Goal: Find contact information: Find contact information

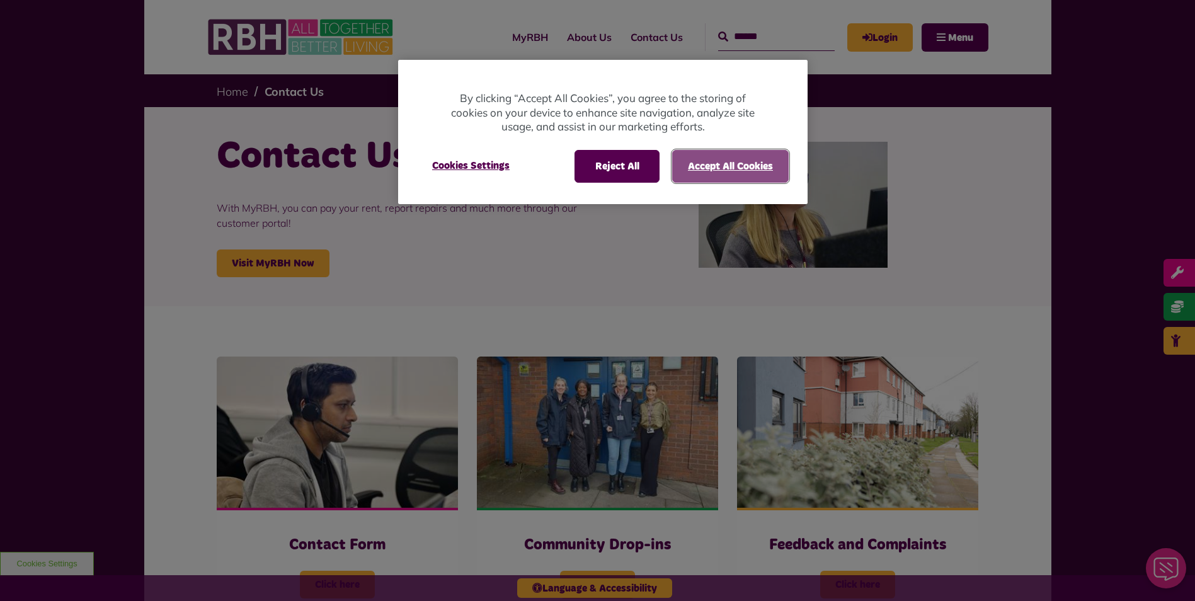
click at [733, 176] on button "Accept All Cookies" at bounding box center [730, 166] width 117 height 33
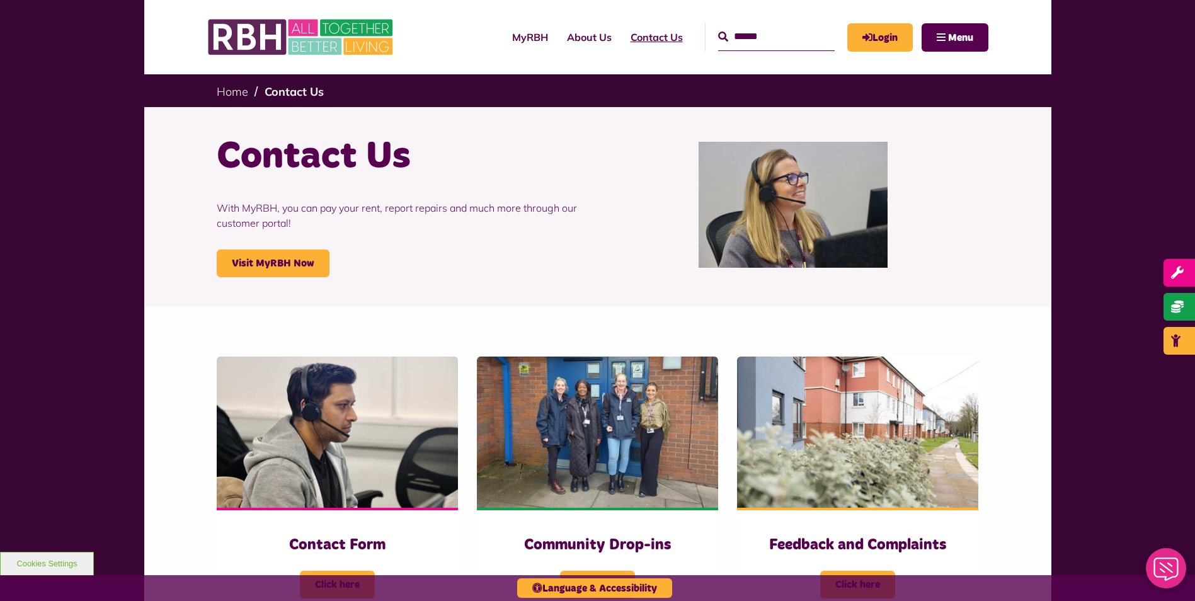
click at [642, 34] on link "Contact Us" at bounding box center [656, 37] width 71 height 34
click at [642, 38] on link "Contact Us" at bounding box center [656, 37] width 71 height 34
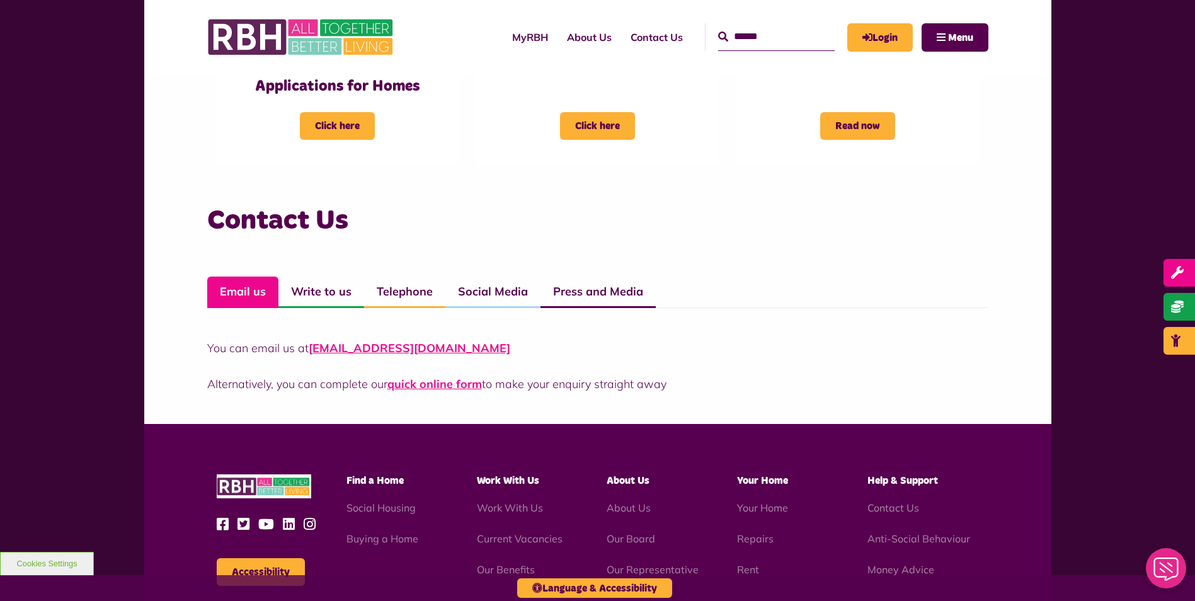
scroll to position [882, 0]
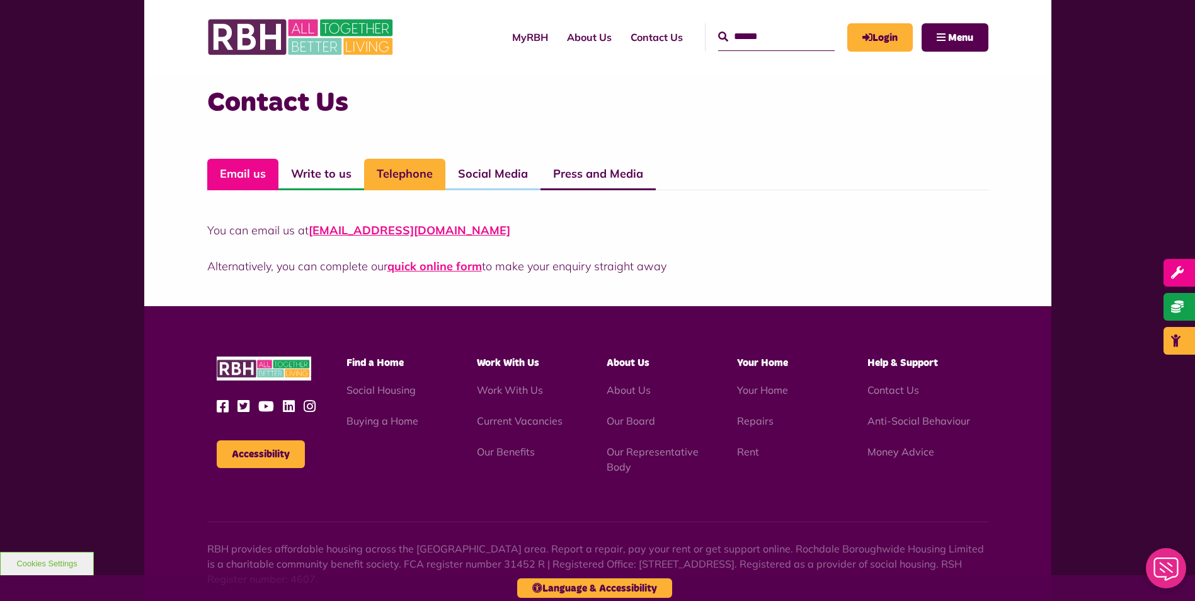
click at [416, 173] on link "Telephone" at bounding box center [404, 174] width 81 height 31
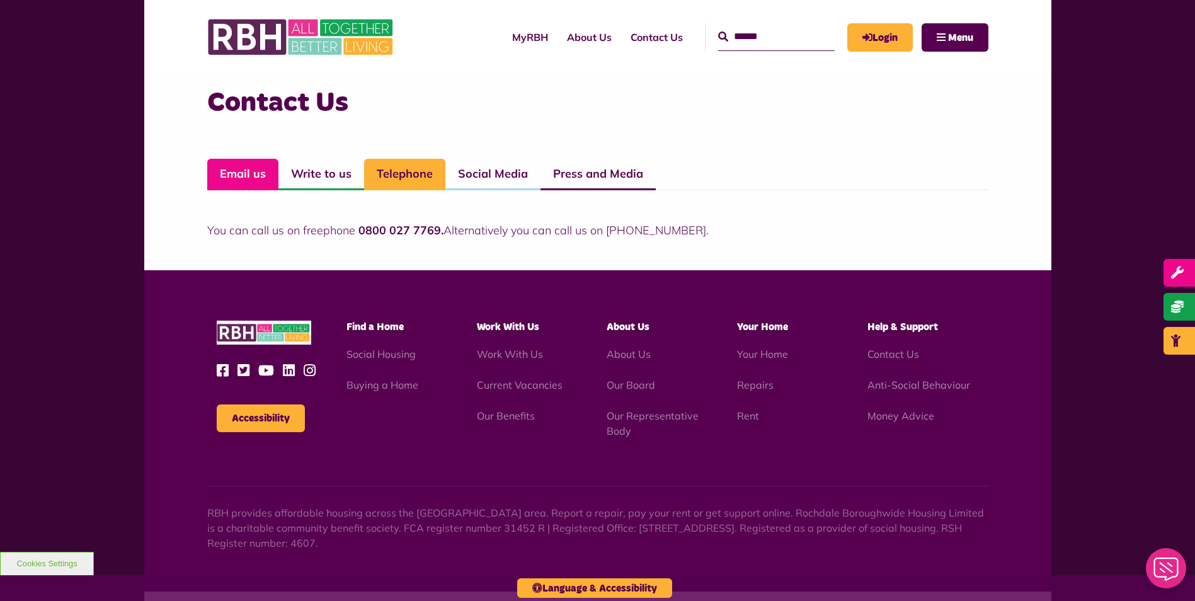
click at [231, 178] on link "Email us" at bounding box center [242, 174] width 71 height 31
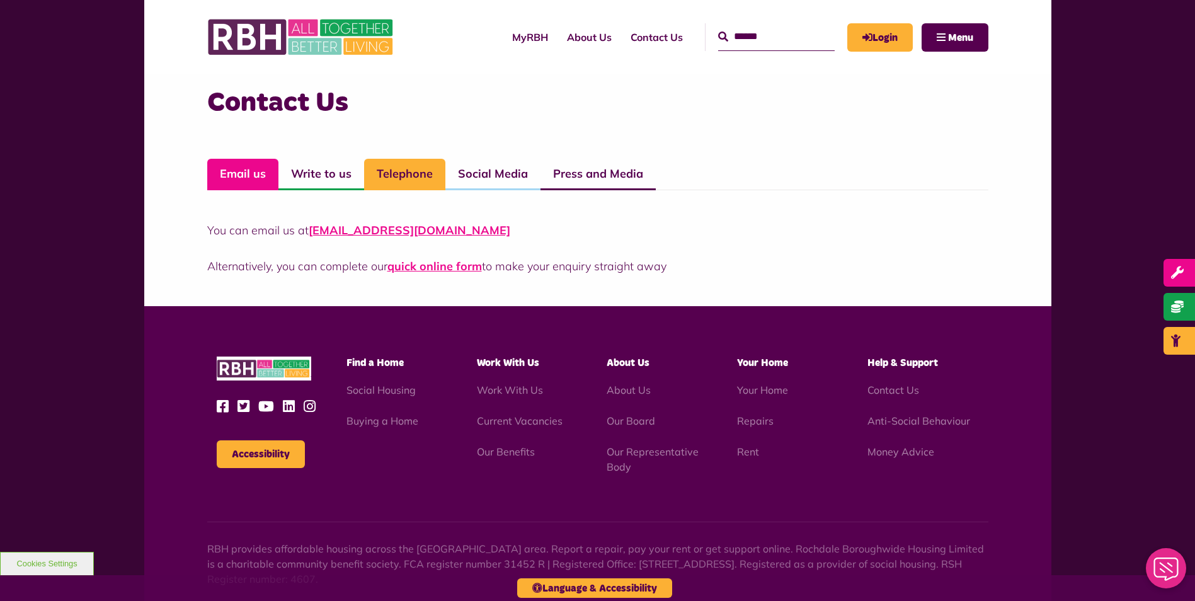
click at [408, 182] on link "Telephone" at bounding box center [404, 174] width 81 height 31
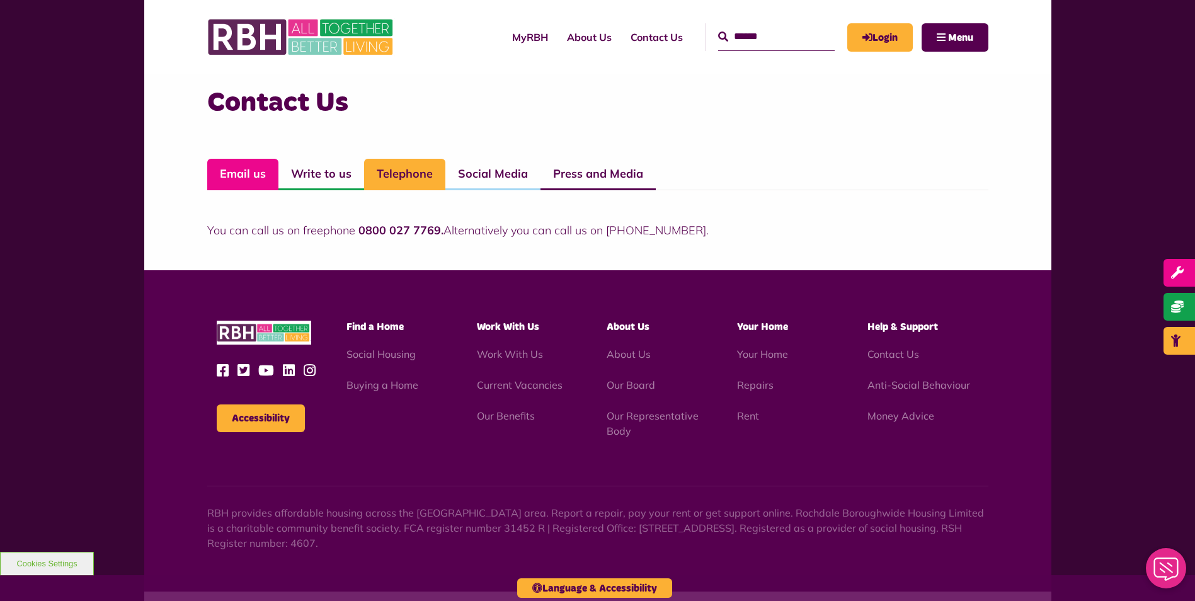
click at [231, 182] on link "Email us" at bounding box center [242, 174] width 71 height 31
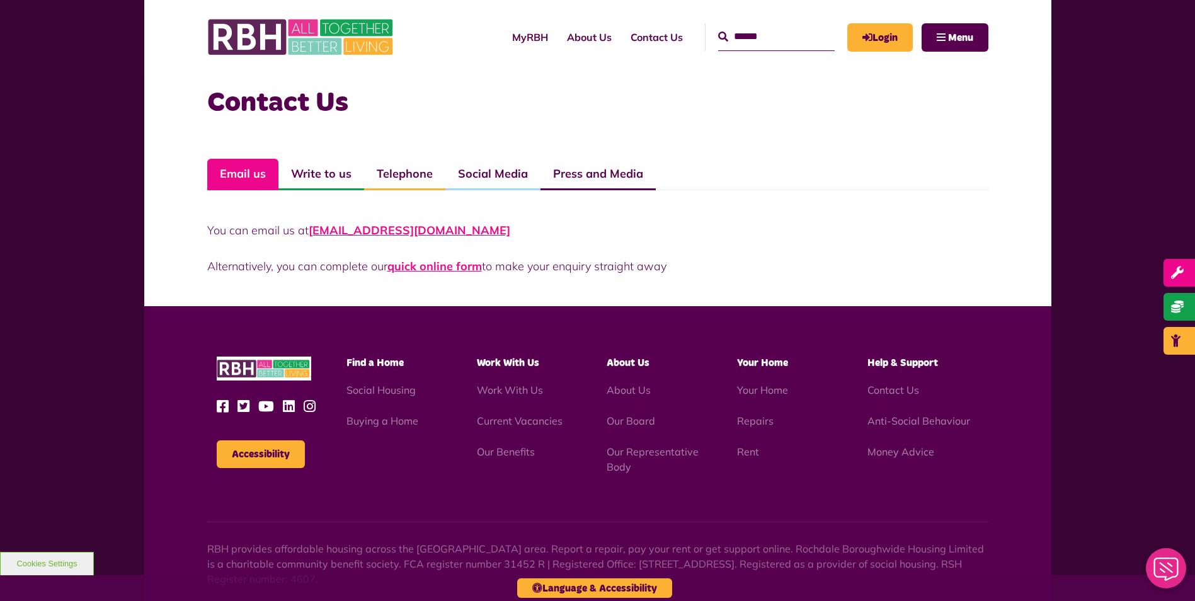
click at [255, 173] on link "Email us" at bounding box center [242, 174] width 71 height 31
click at [253, 173] on link "Email us" at bounding box center [242, 174] width 71 height 31
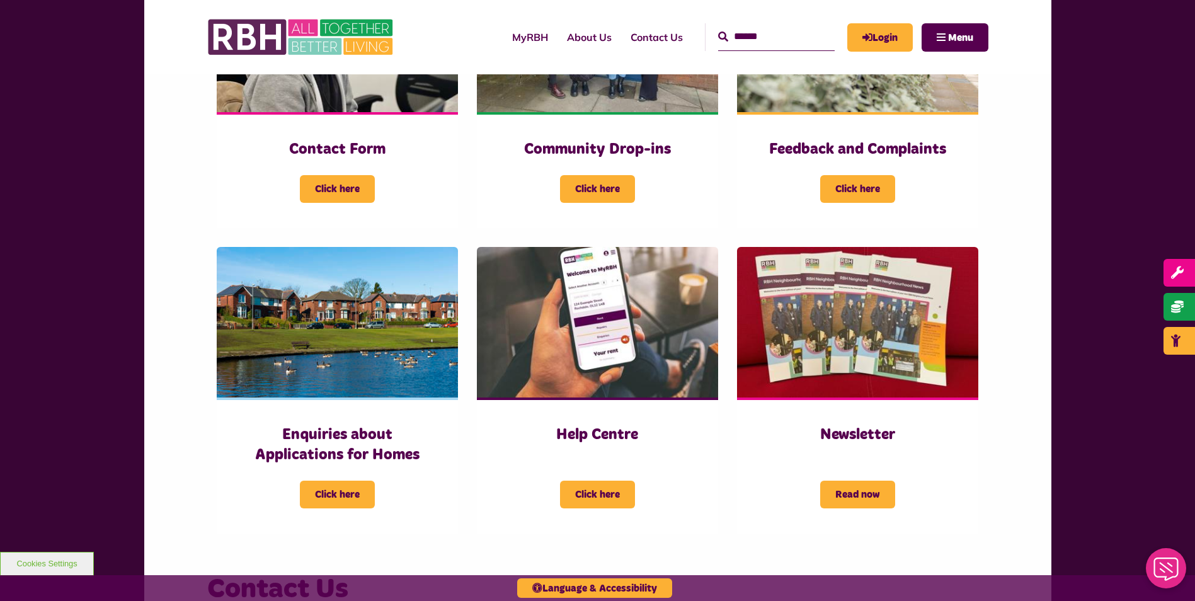
scroll to position [252, 0]
